Goal: Find specific page/section: Find specific page/section

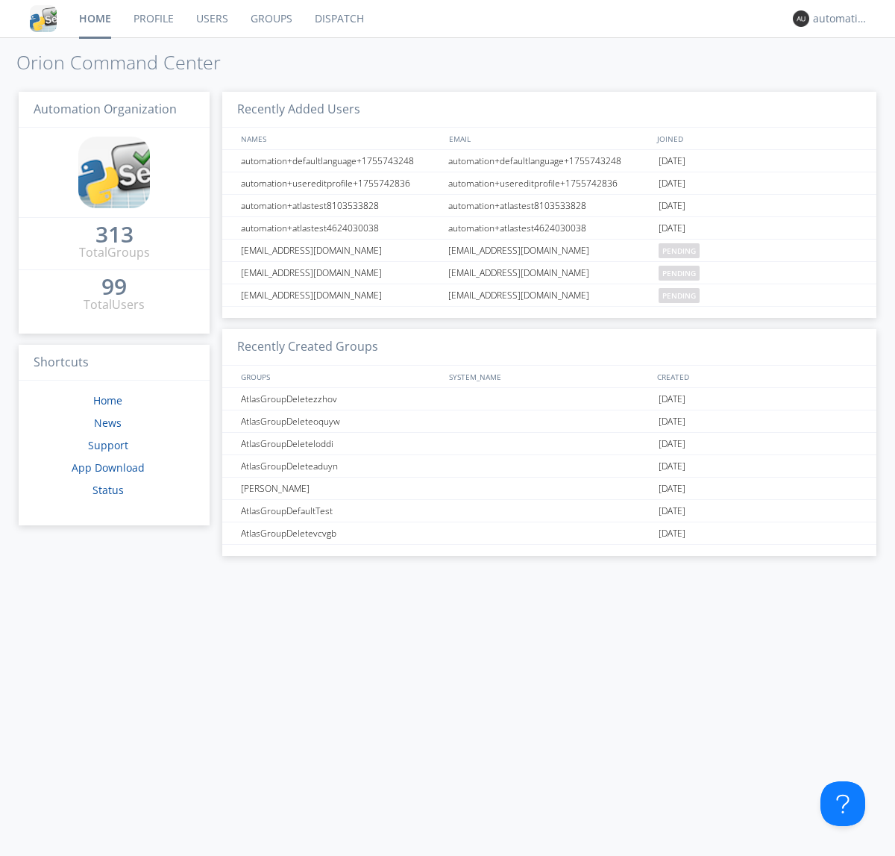
click at [338, 19] on link "Dispatch" at bounding box center [340, 18] width 72 height 37
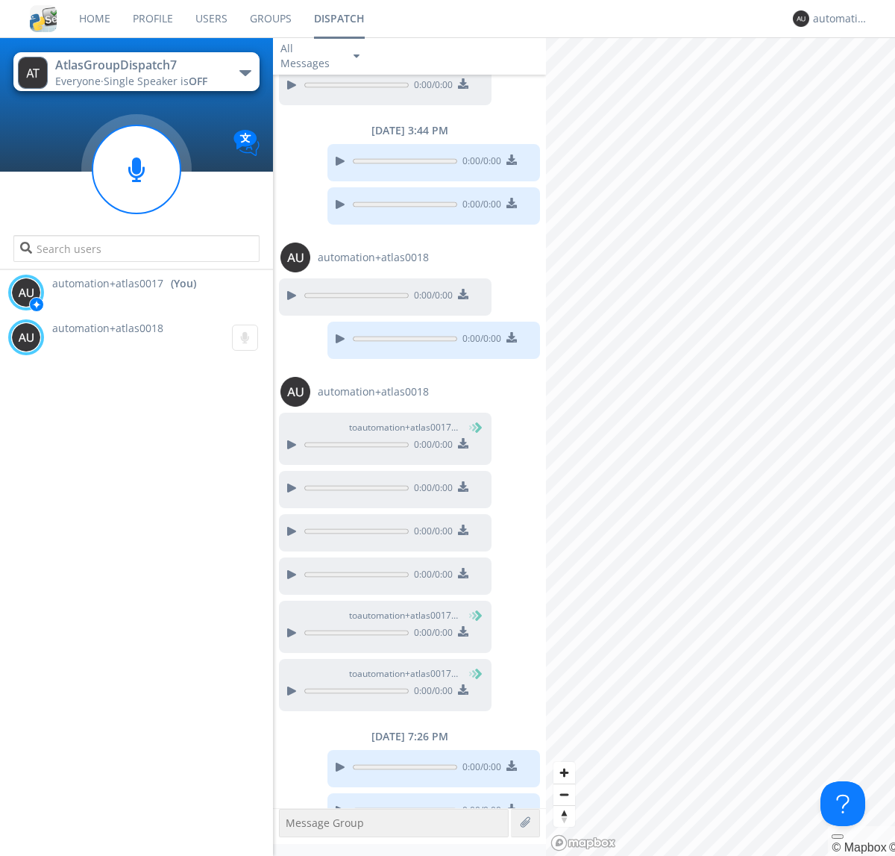
scroll to position [541, 0]
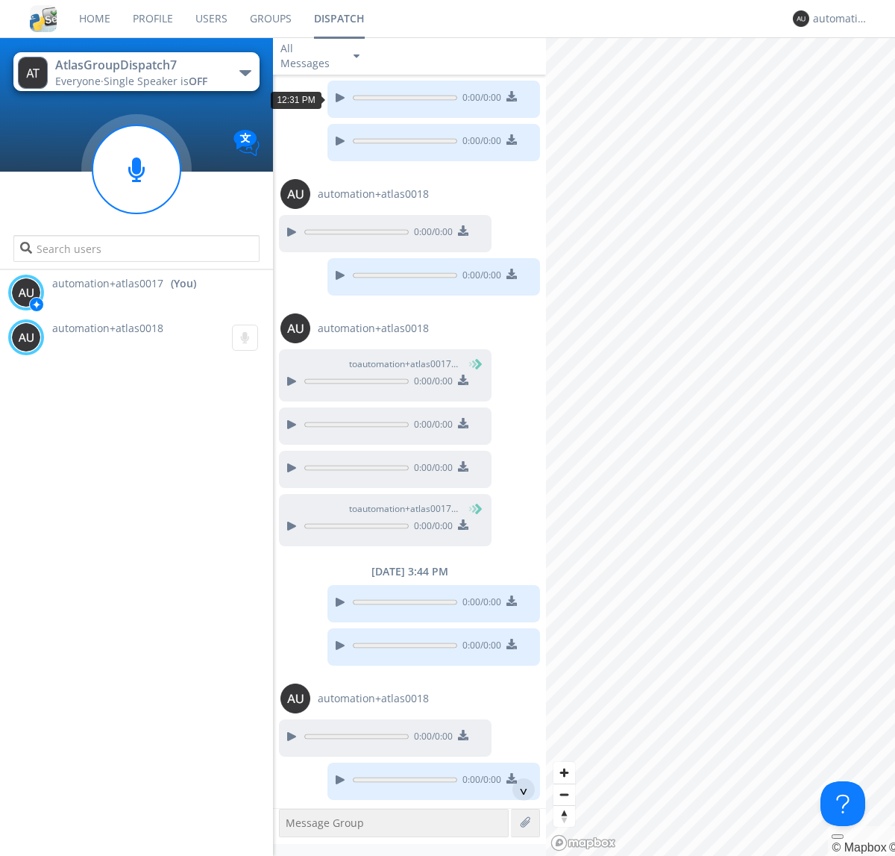
scroll to position [145, 0]
click at [518, 789] on div "^" at bounding box center [523, 789] width 22 height 22
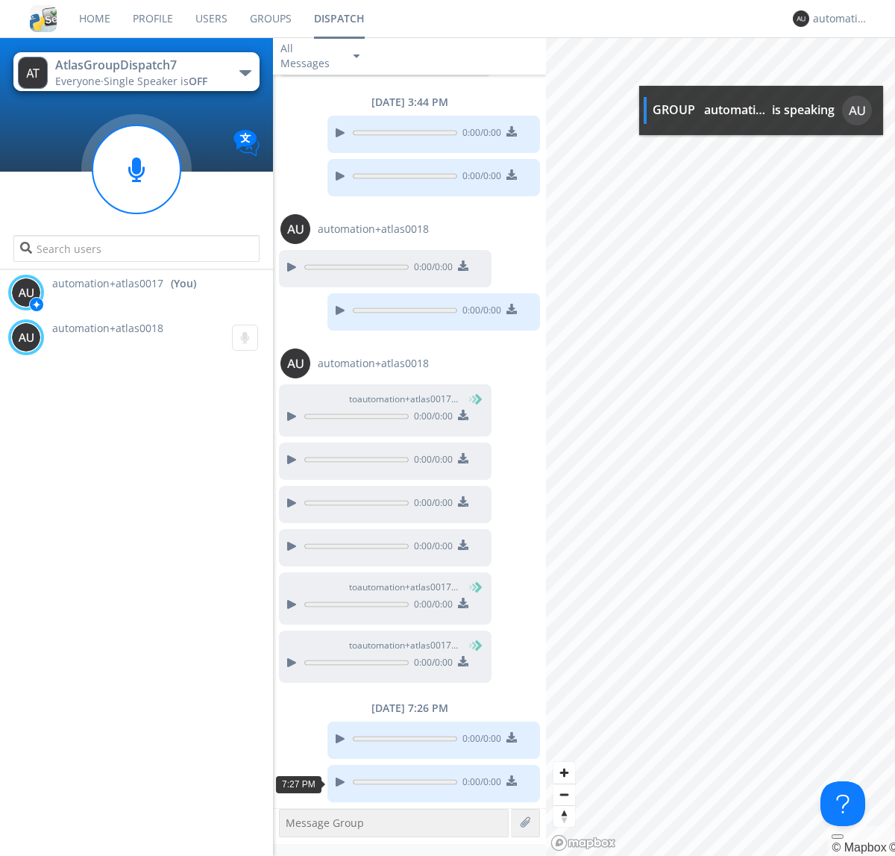
scroll to position [705, 0]
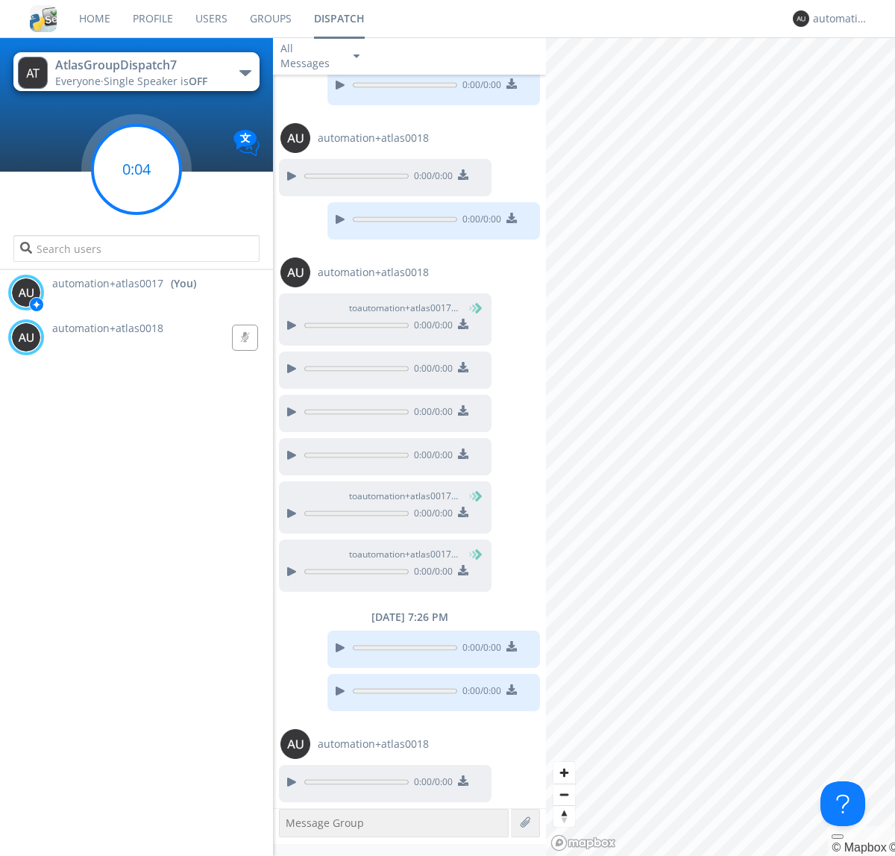
click at [137, 169] on g at bounding box center [136, 169] width 88 height 88
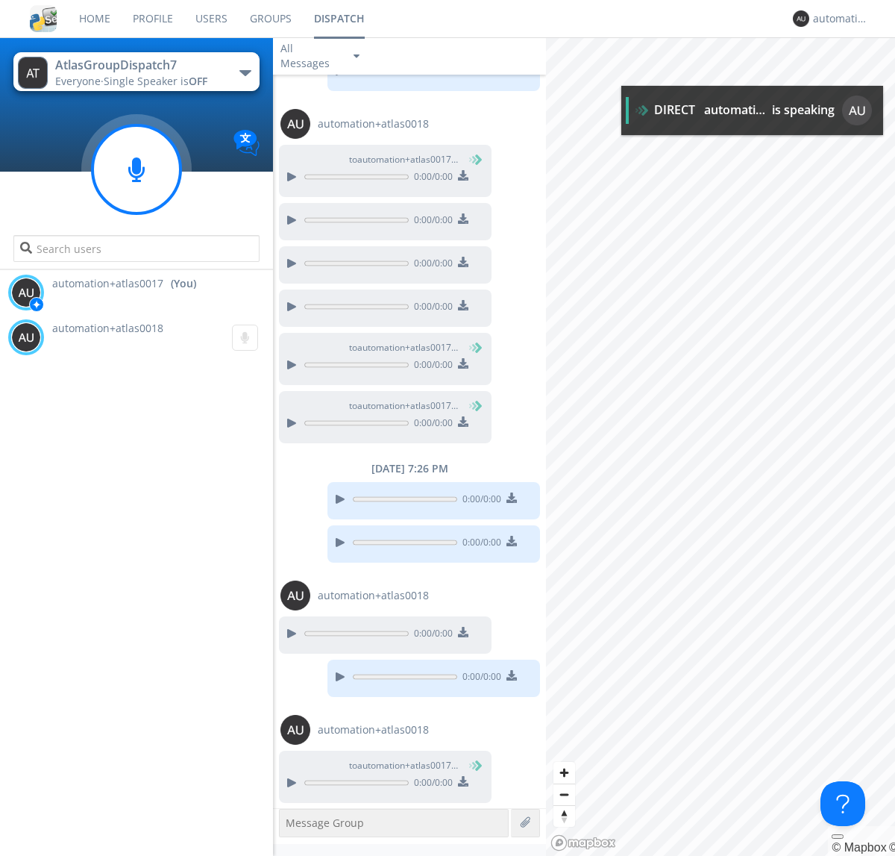
scroll to position [854, 0]
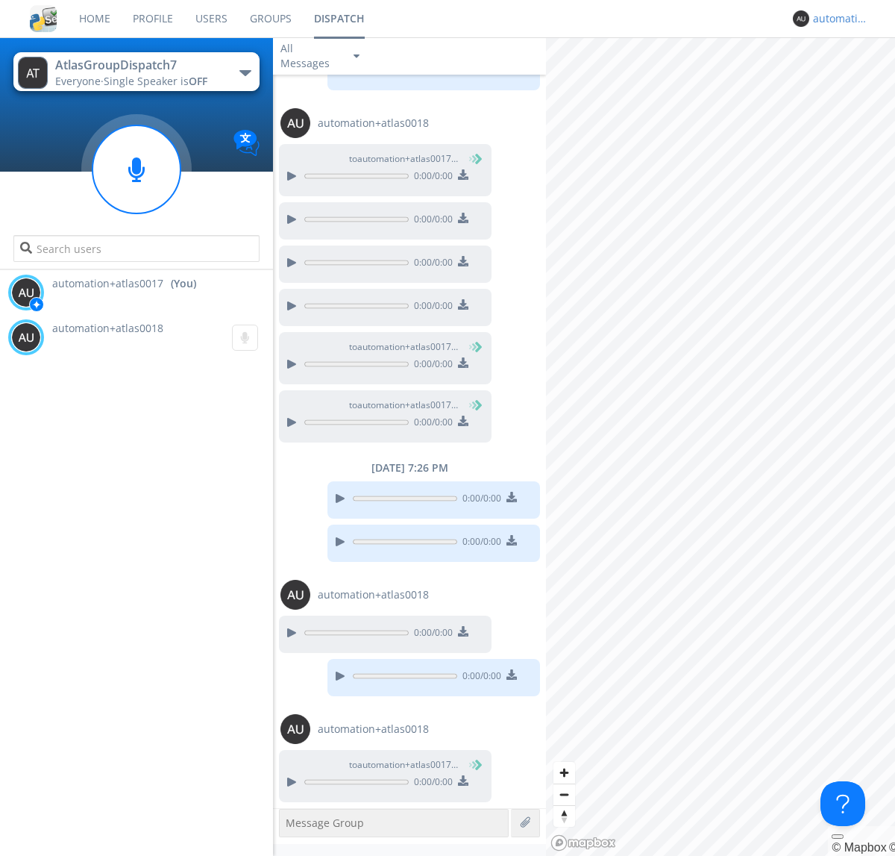
click at [837, 19] on div "automation+atlas0017" at bounding box center [841, 18] width 56 height 15
